Goal: Contribute content: Add original content to the website for others to see

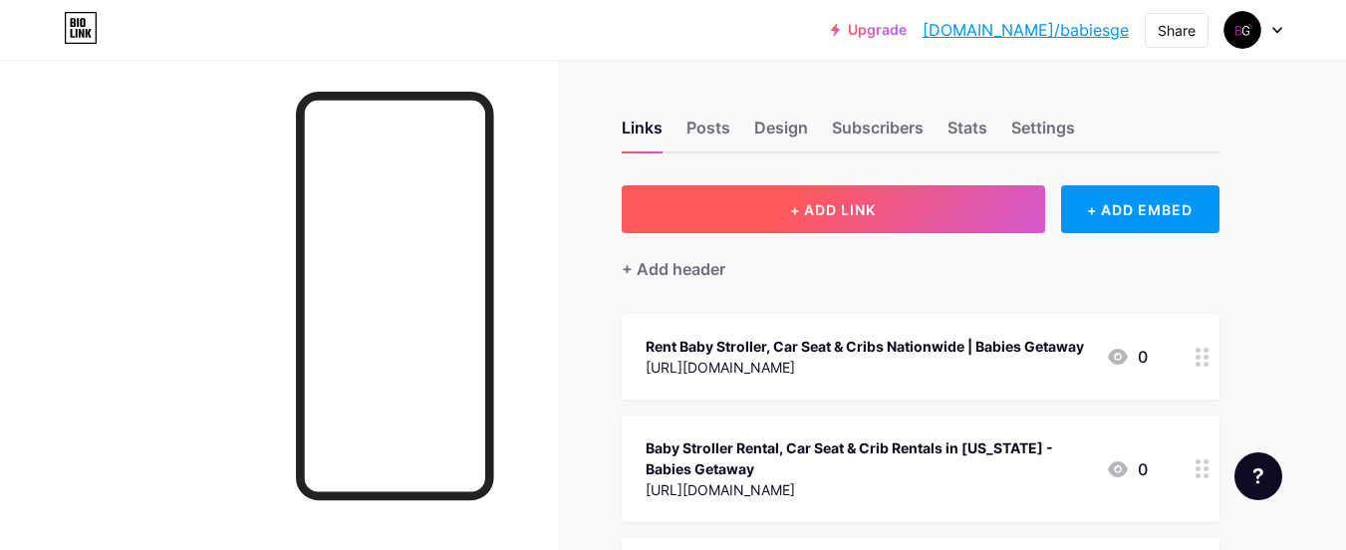
click at [848, 218] on button "+ ADD LINK" at bounding box center [832, 209] width 423 height 48
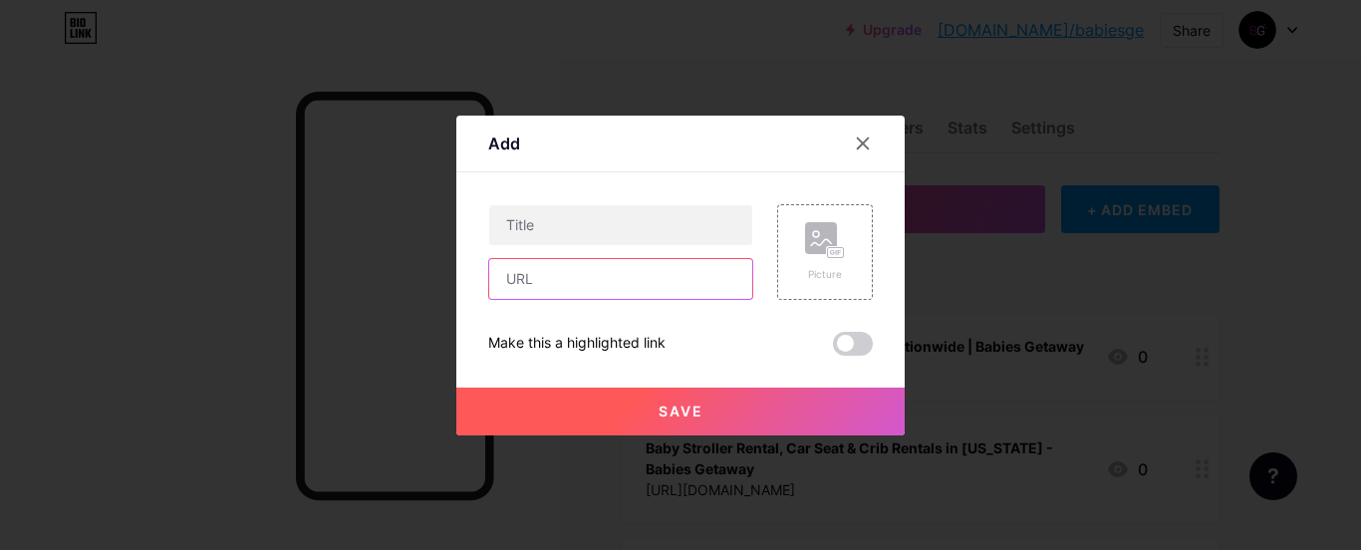
click at [574, 276] on input "text" at bounding box center [620, 279] width 263 height 40
paste input "[URL][DOMAIN_NAME]"
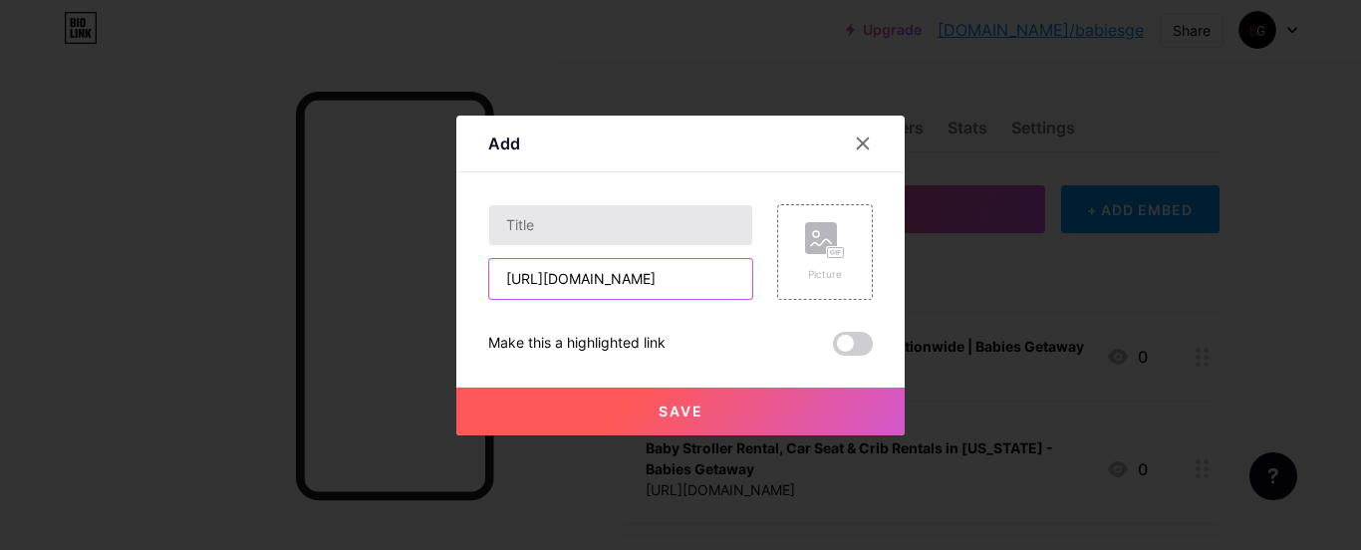
type input "[URL][DOMAIN_NAME]"
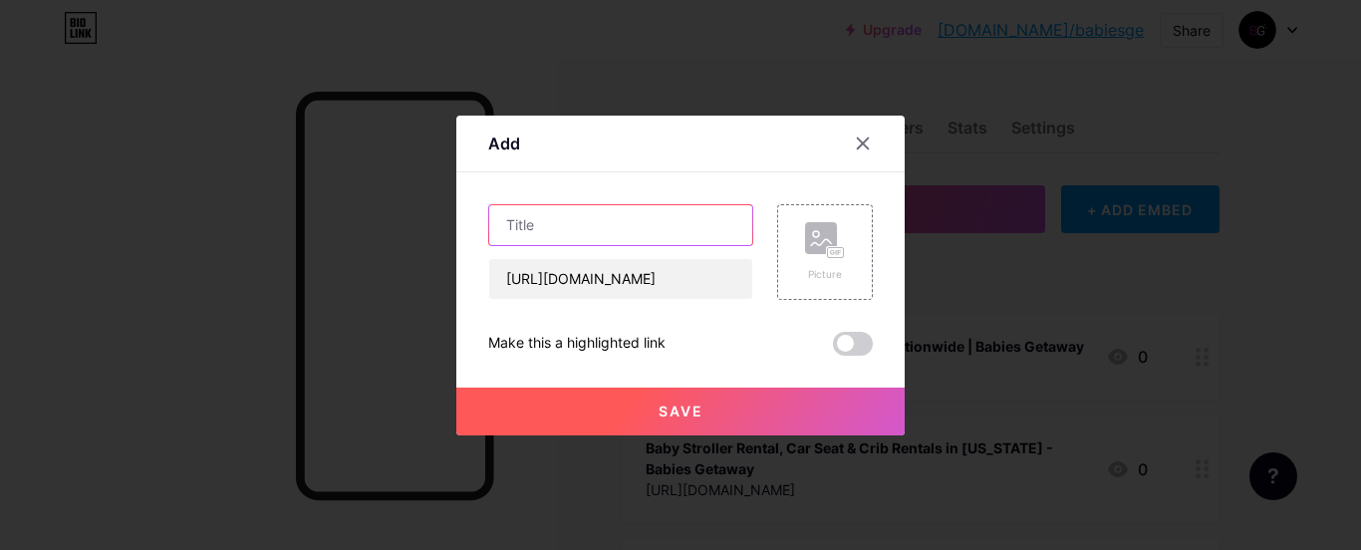
scroll to position [0, 0]
click at [581, 231] on input "text" at bounding box center [620, 225] width 263 height 40
paste input "Top Benefits of Baby Stroller Rental in [GEOGRAPHIC_DATA] (2025 Travel Guide) -…"
type input "Top Benefits of Baby Stroller Rental in [GEOGRAPHIC_DATA] (2025 Travel Guide) -…"
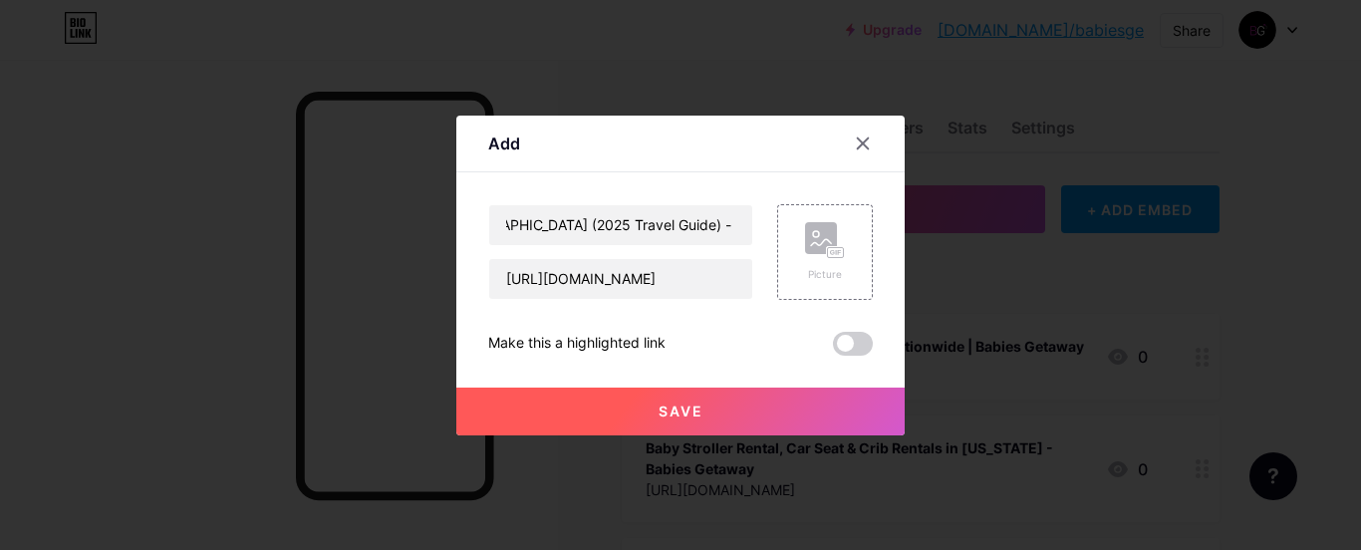
click at [642, 419] on button "Save" at bounding box center [680, 411] width 448 height 48
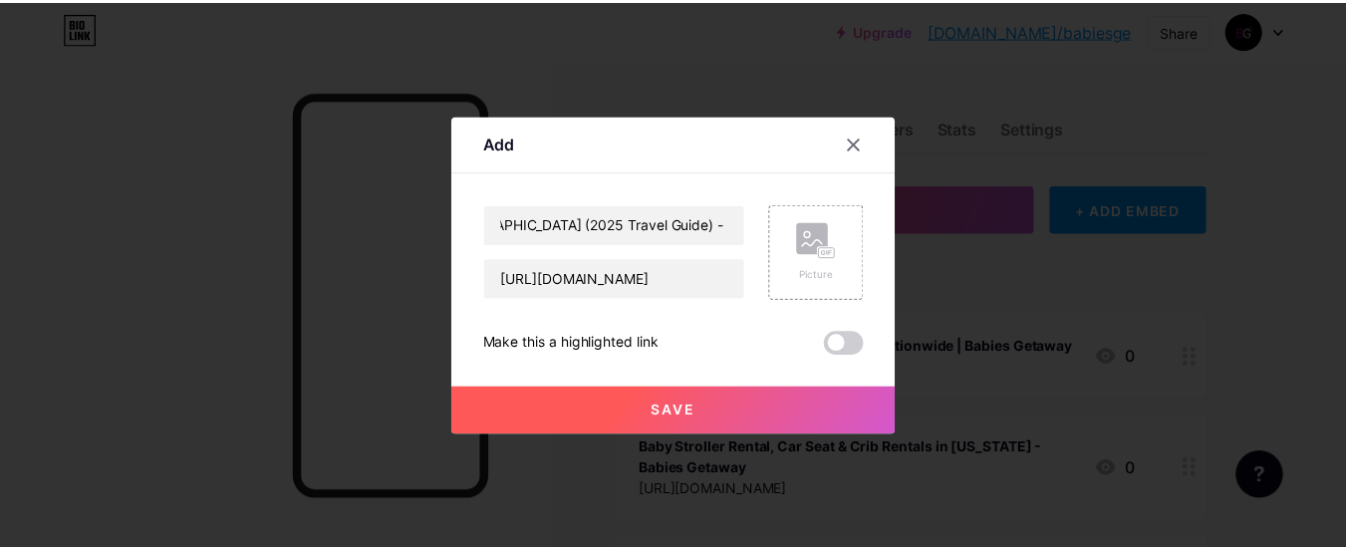
scroll to position [0, 0]
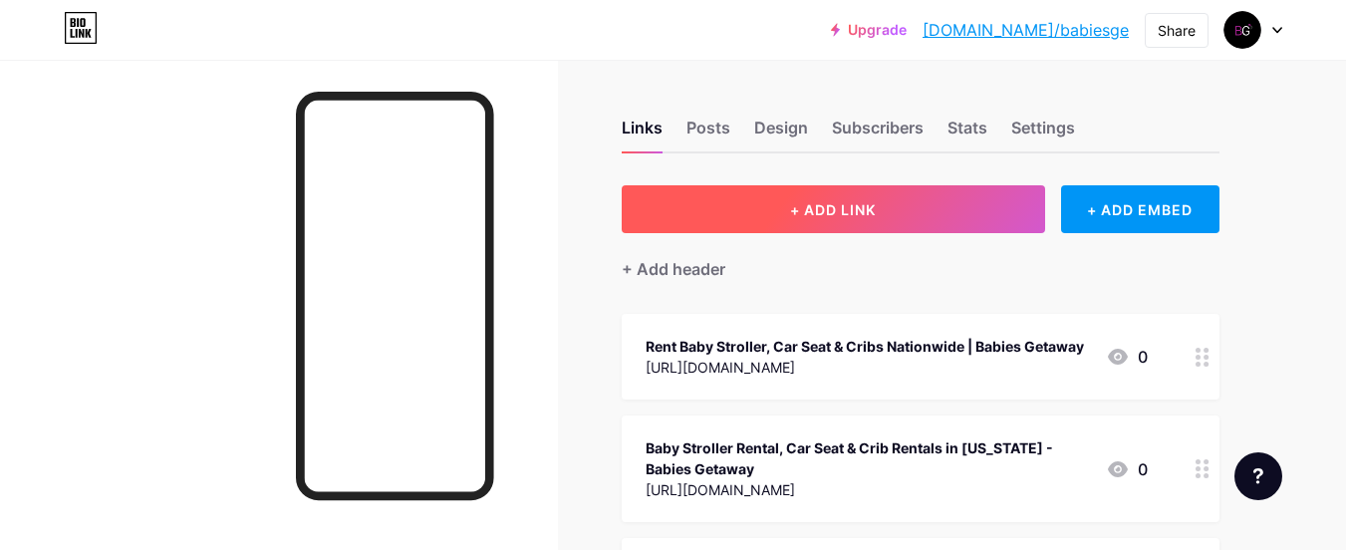
click at [809, 208] on span "+ ADD LINK" at bounding box center [833, 209] width 86 height 17
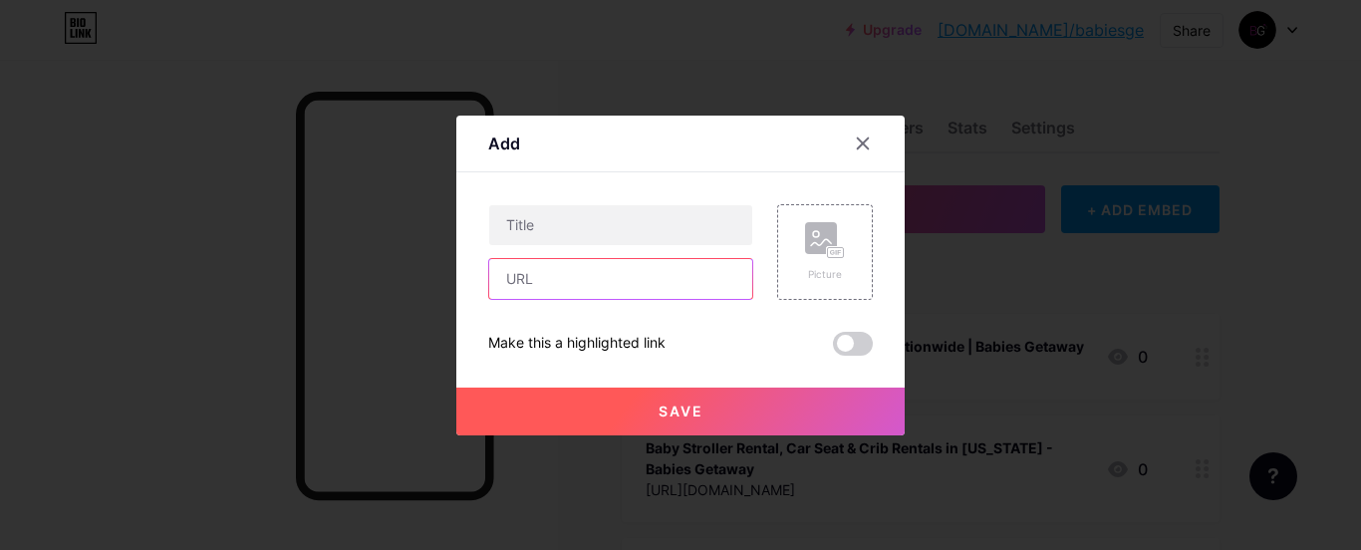
click at [524, 294] on input "text" at bounding box center [620, 279] width 263 height 40
paste input "[URL][DOMAIN_NAME]"
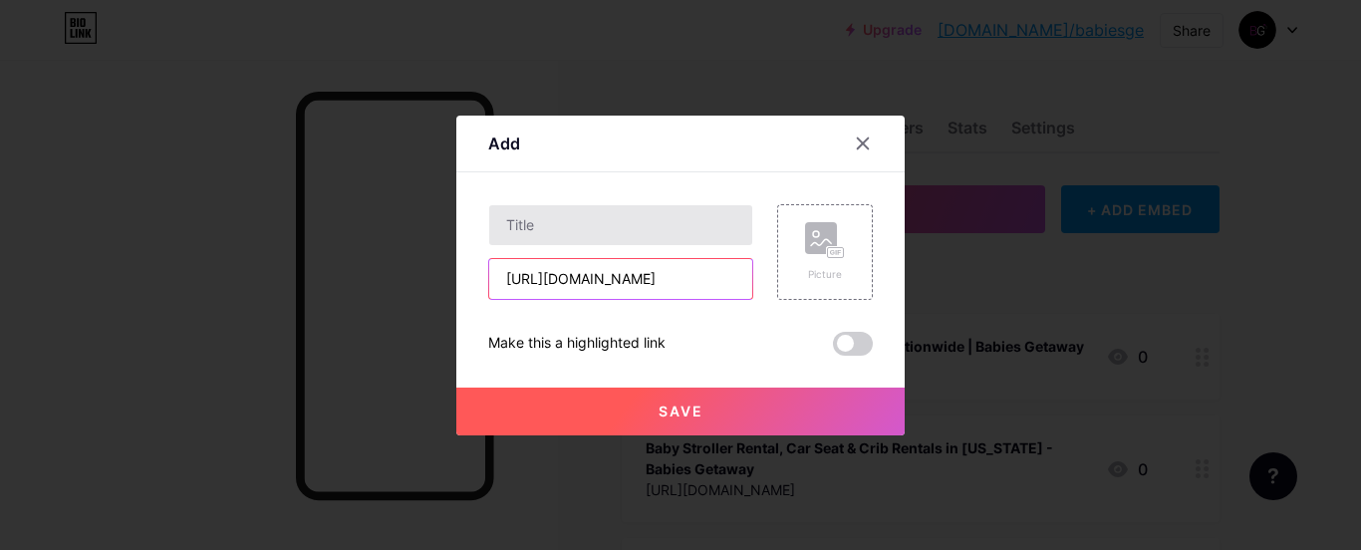
type input "[URL][DOMAIN_NAME]"
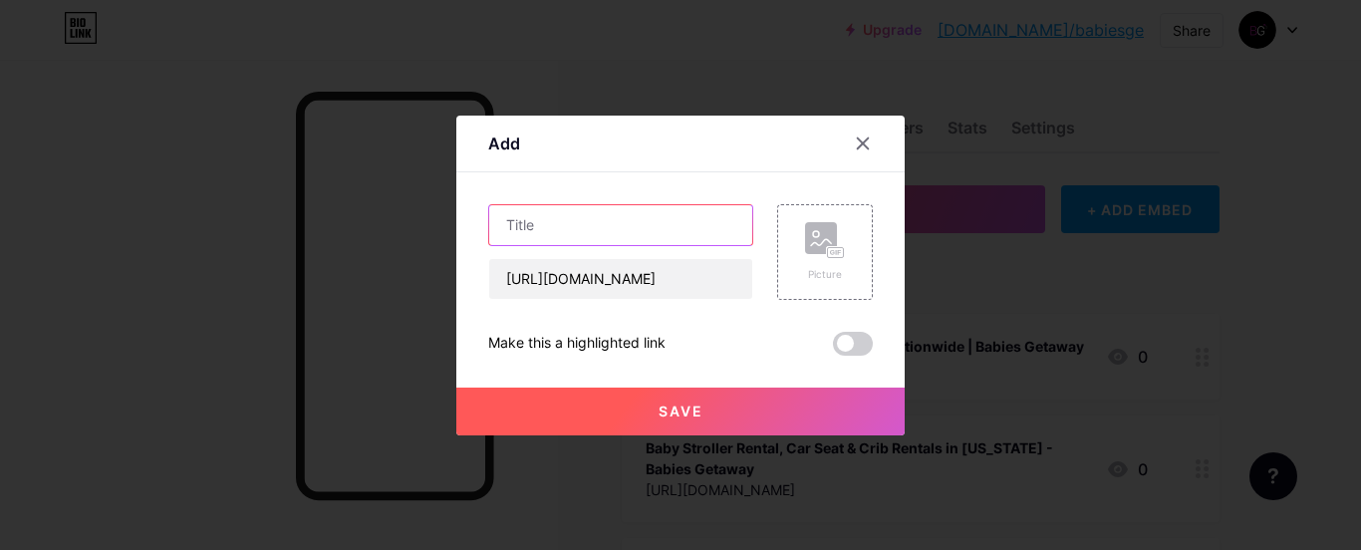
click at [608, 233] on input "text" at bounding box center [620, 225] width 263 height 40
paste input "Travel Light, Parent Right Your Baby Gear Rental Solution"
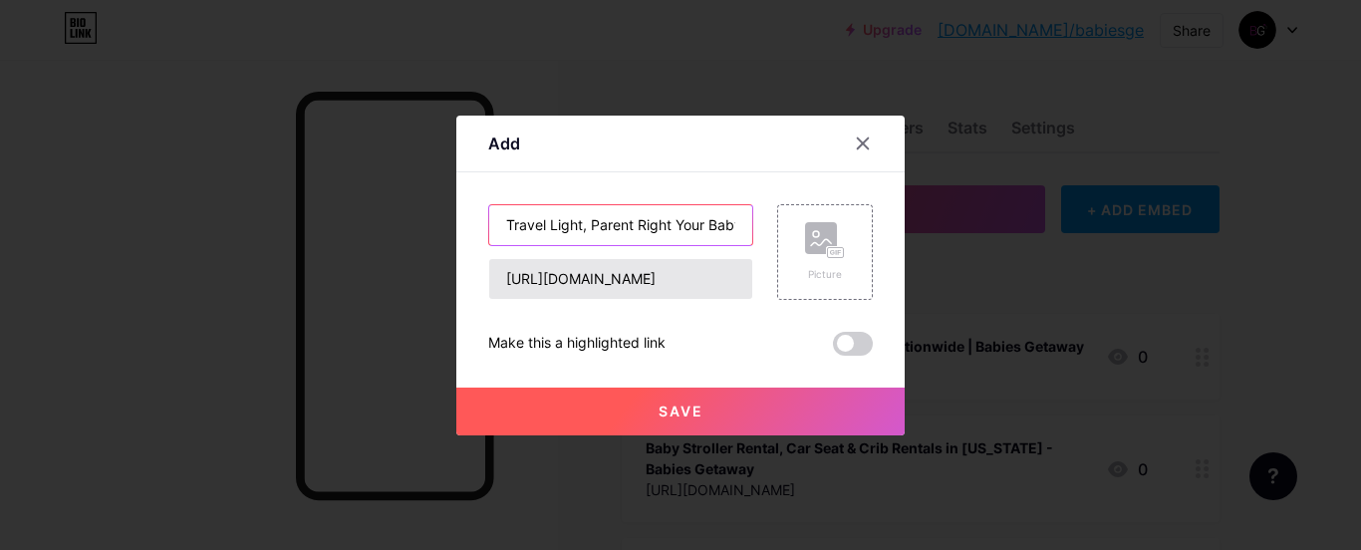
scroll to position [0, 144]
type input "Travel Light, Parent Right Your Baby Gear Rental Solution"
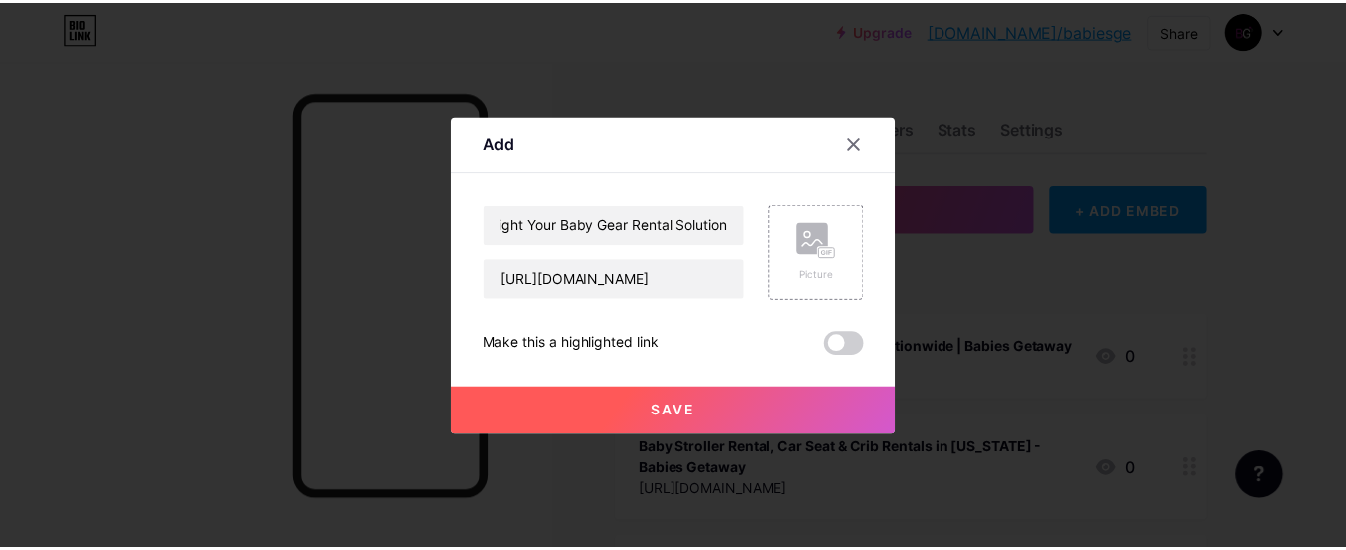
scroll to position [0, 0]
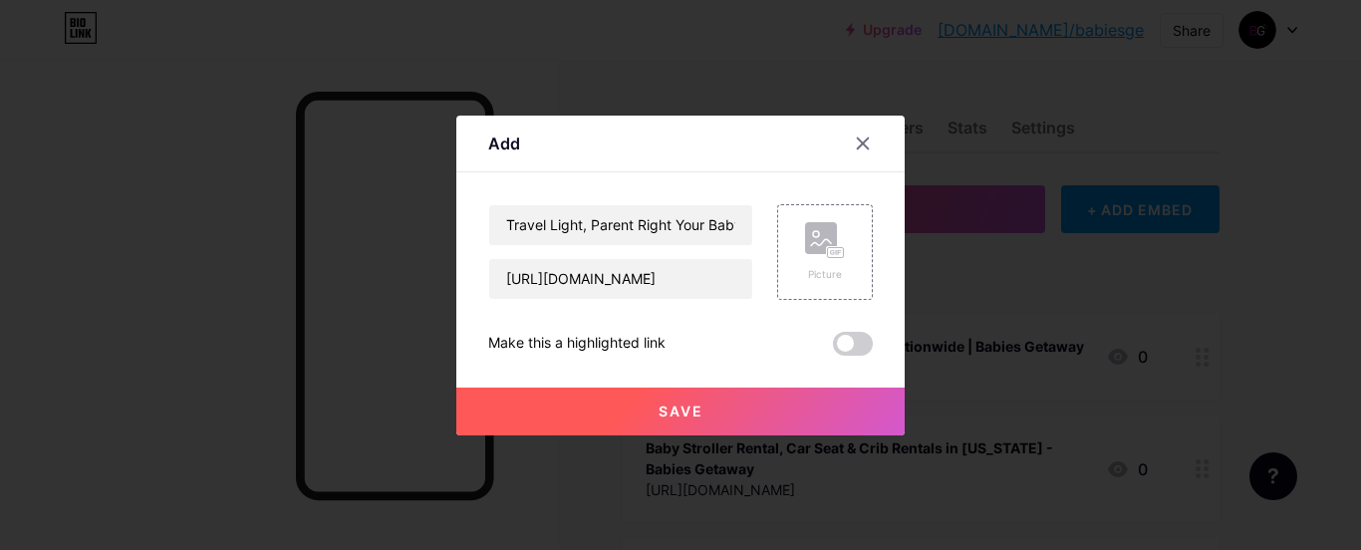
click at [674, 398] on button "Save" at bounding box center [680, 411] width 448 height 48
